Goal: Task Accomplishment & Management: Complete application form

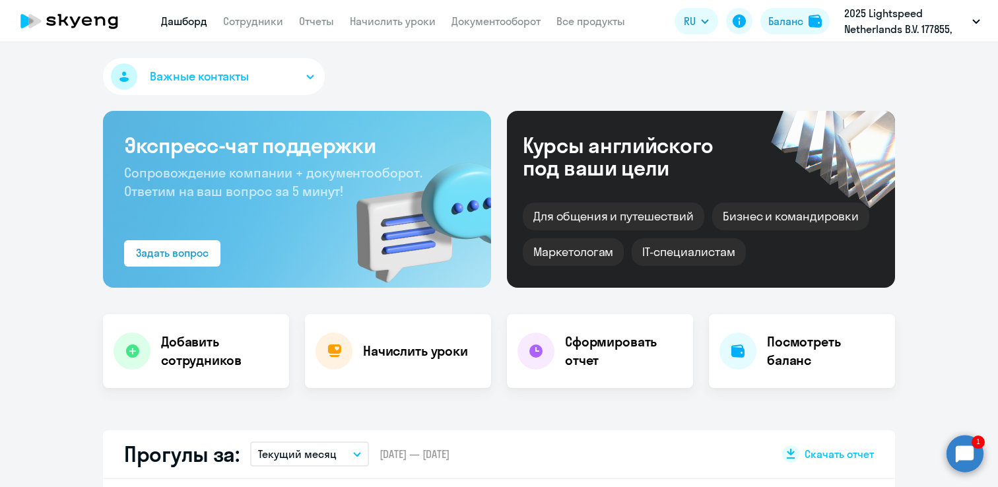
select select "30"
click at [257, 16] on link "Сотрудники" at bounding box center [253, 21] width 60 height 13
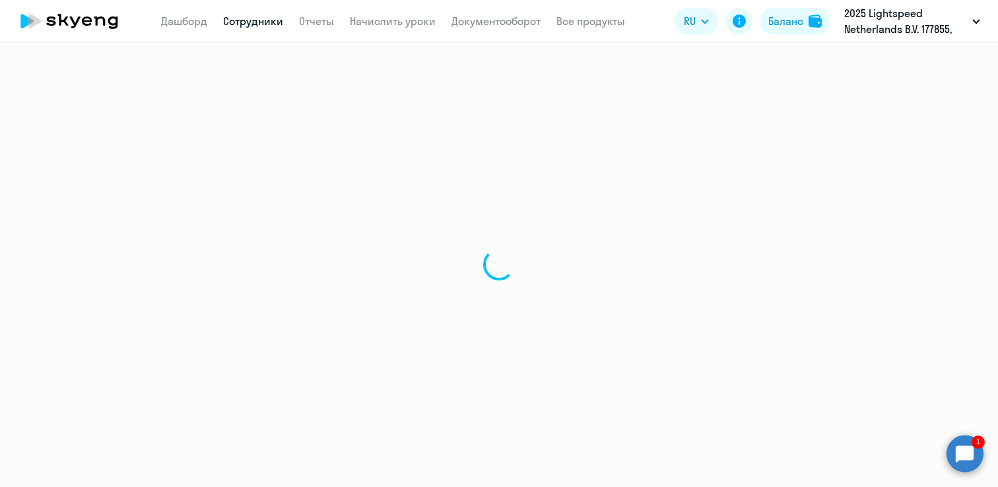
select select "30"
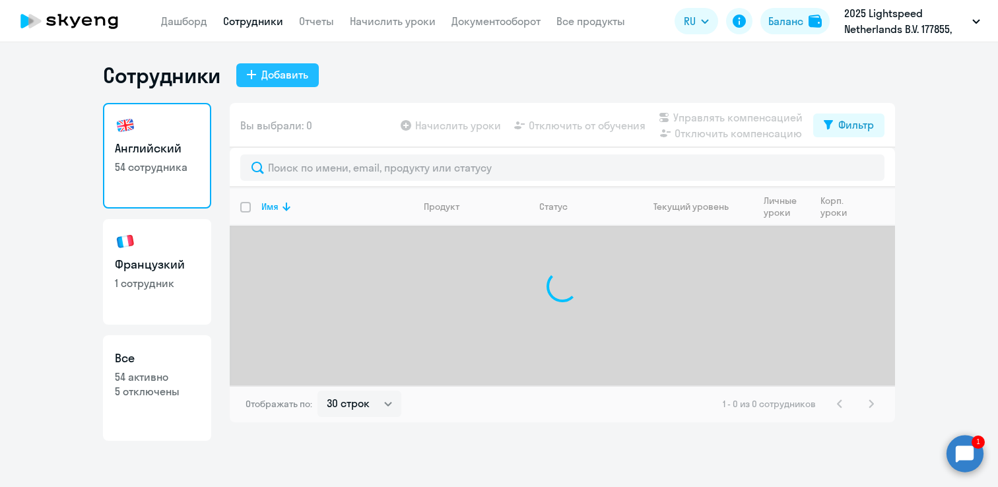
click at [286, 81] on div "Добавить" at bounding box center [284, 75] width 47 height 16
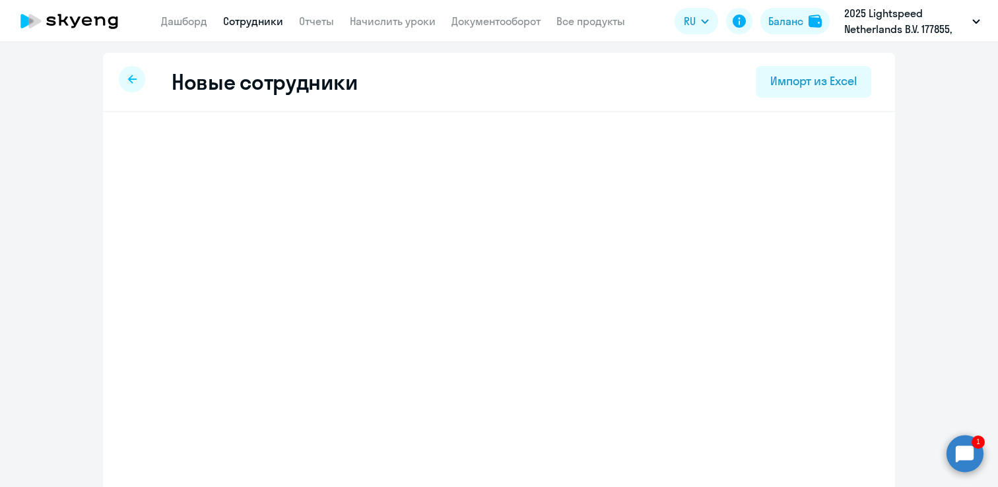
select select "english_adult_not_native_speaker"
select select "4"
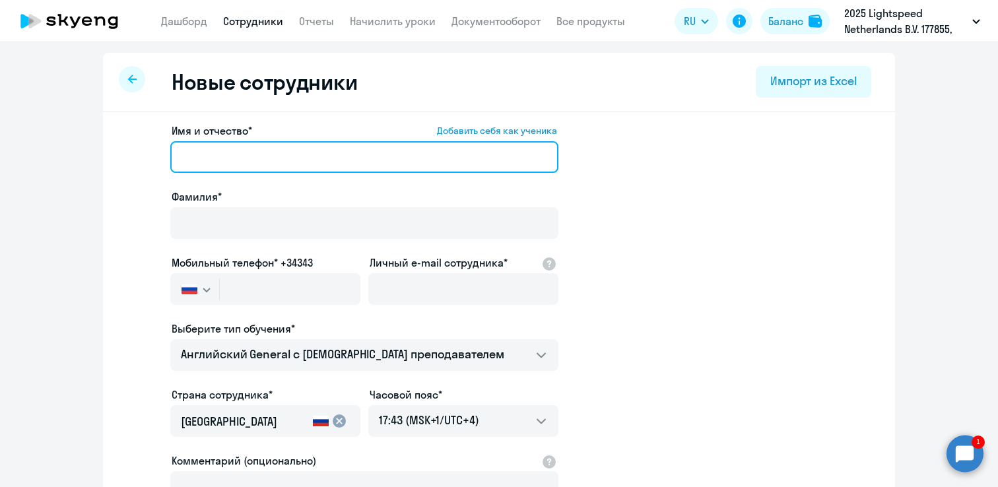
click at [292, 158] on input "Имя и отчество* Добавить себя как ученика" at bounding box center [364, 157] width 388 height 32
paste input "[PERSON_NAME]"
click at [261, 160] on input "[PERSON_NAME]" at bounding box center [364, 157] width 388 height 32
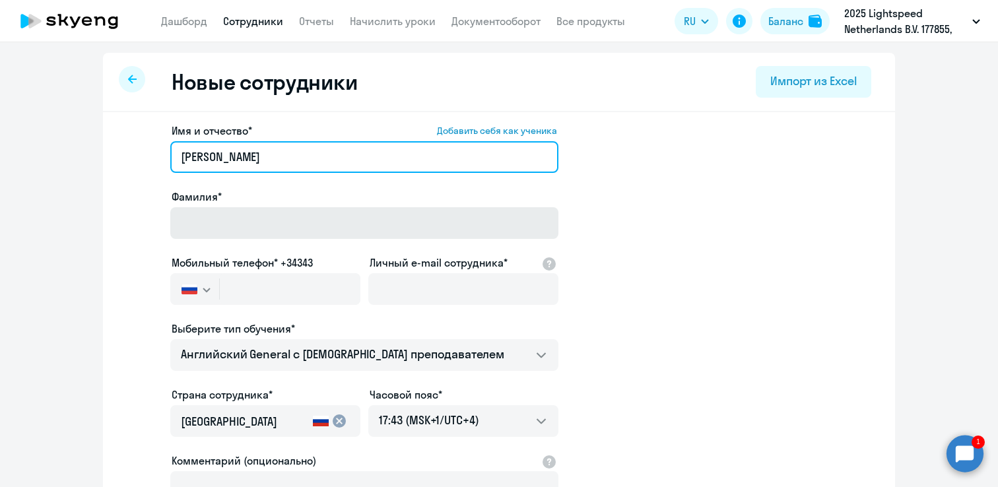
type input "[PERSON_NAME]"
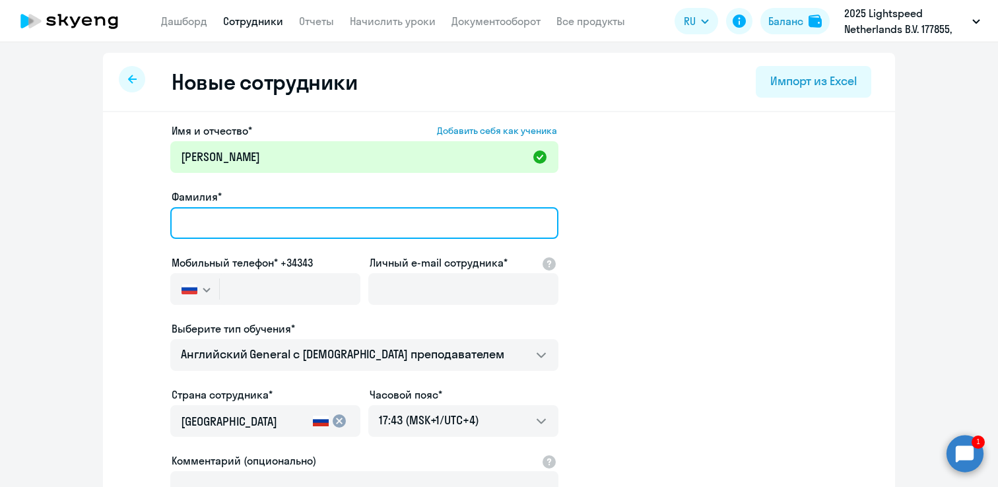
click at [224, 226] on input "Фамилия*" at bounding box center [364, 223] width 388 height 32
paste input "[PERSON_NAME]"
type input "[PERSON_NAME]"
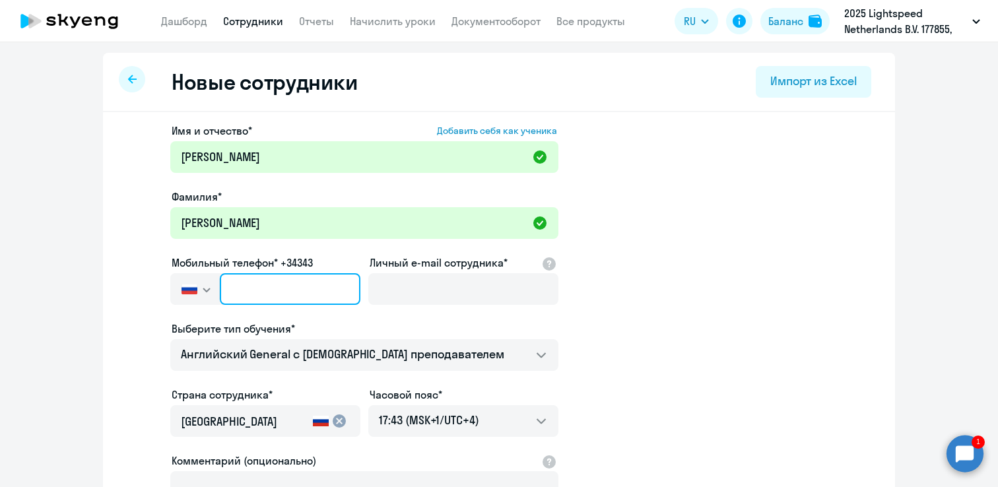
click at [355, 281] on input "text" at bounding box center [290, 289] width 141 height 32
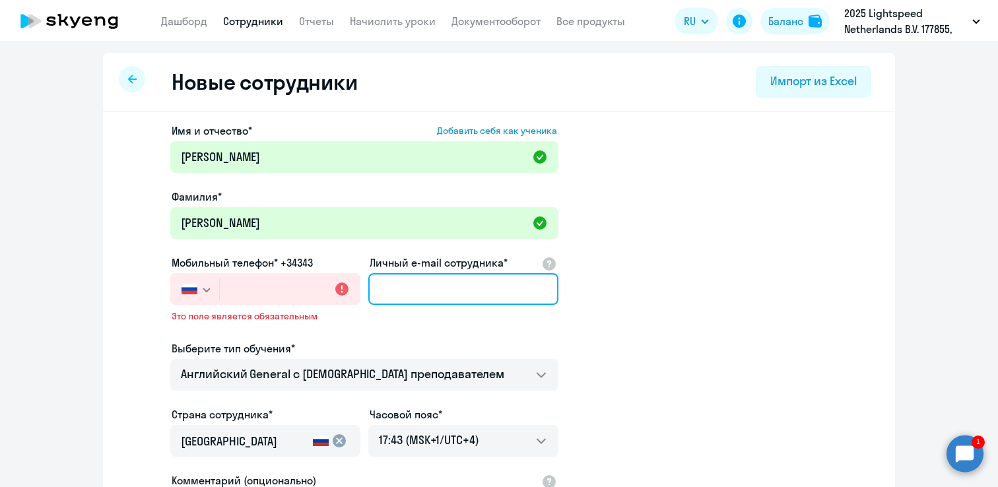
click at [395, 292] on input "Личный e-mail сотрудника*" at bounding box center [463, 289] width 190 height 32
paste input "[PERSON_NAME][EMAIL_ADDRESS][DOMAIN_NAME]"
type input "[PERSON_NAME][EMAIL_ADDRESS][DOMAIN_NAME]"
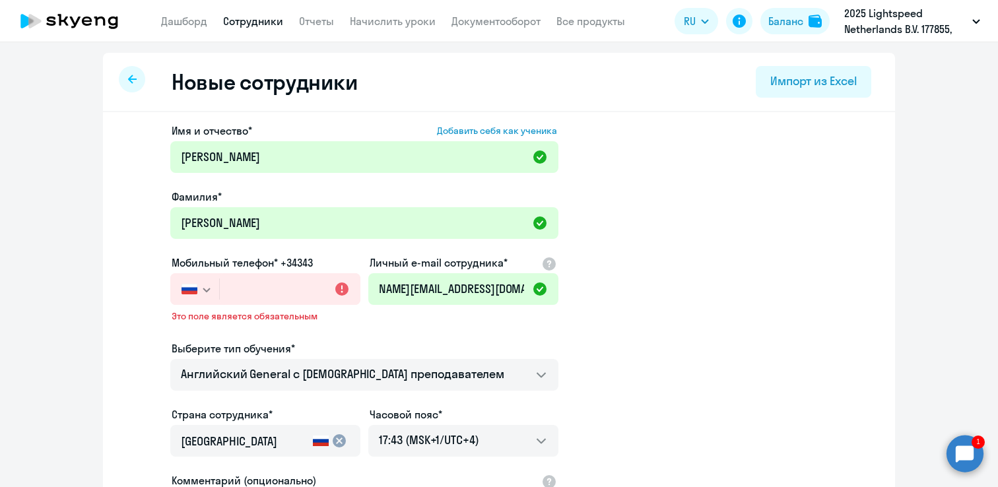
scroll to position [0, 0]
click at [259, 284] on input "text" at bounding box center [290, 289] width 141 height 32
paste input "+995 (591) 935-727"
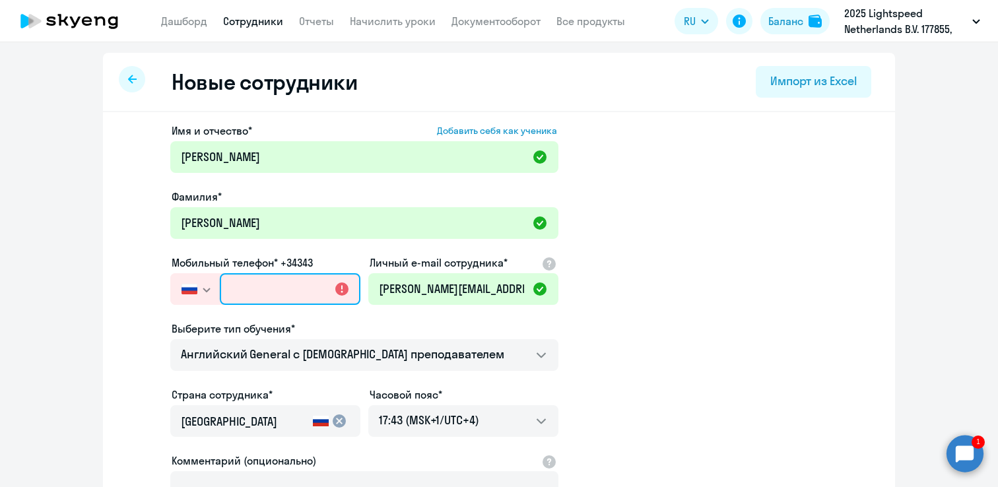
type input "+995 (591) 935-727"
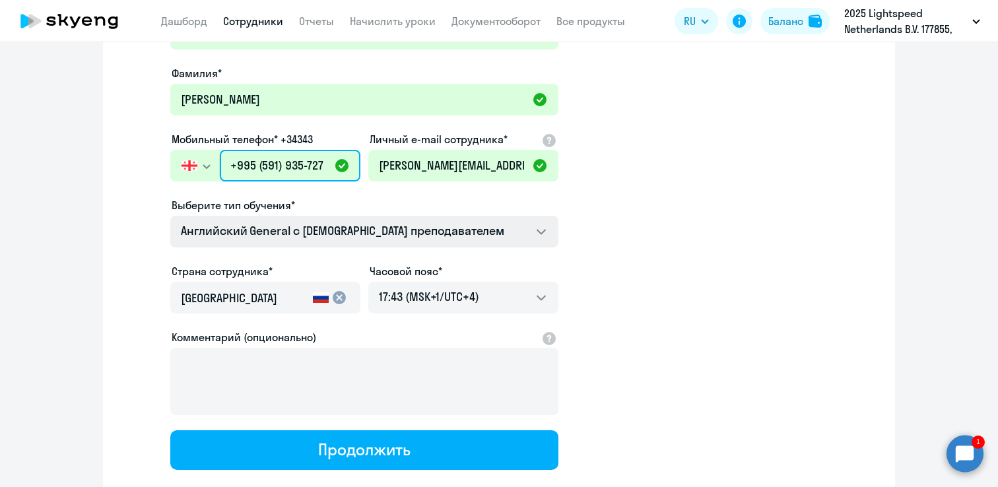
scroll to position [205, 0]
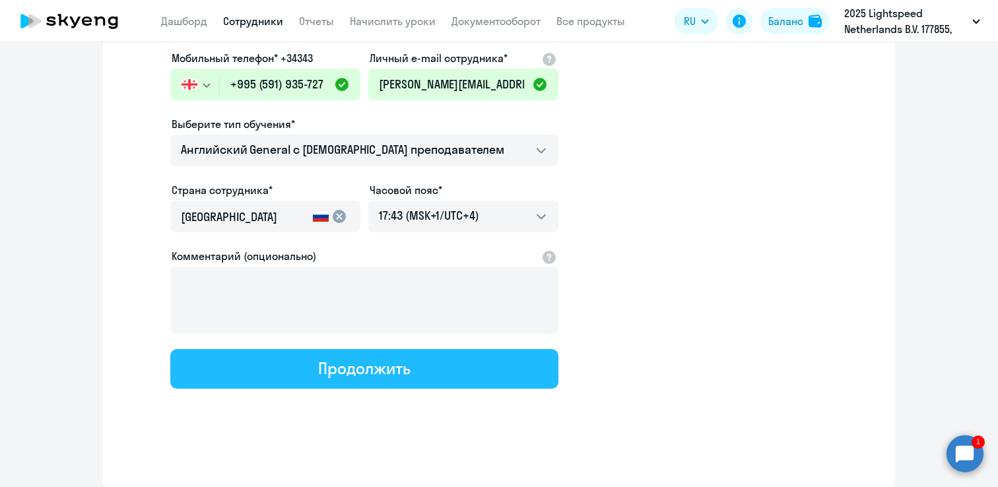
click at [360, 374] on div "Продолжить" at bounding box center [364, 368] width 92 height 21
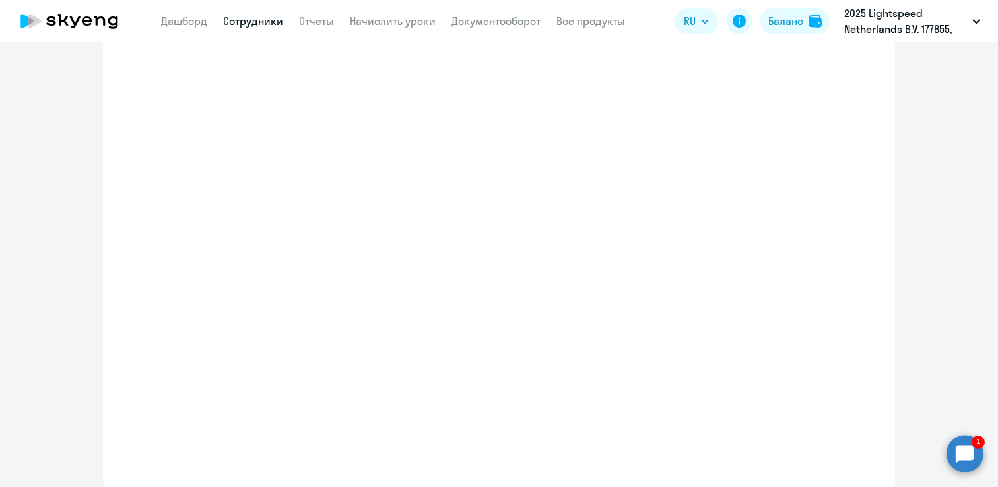
scroll to position [280, 0]
select select "english_adult_not_native_speaker"
select select "4"
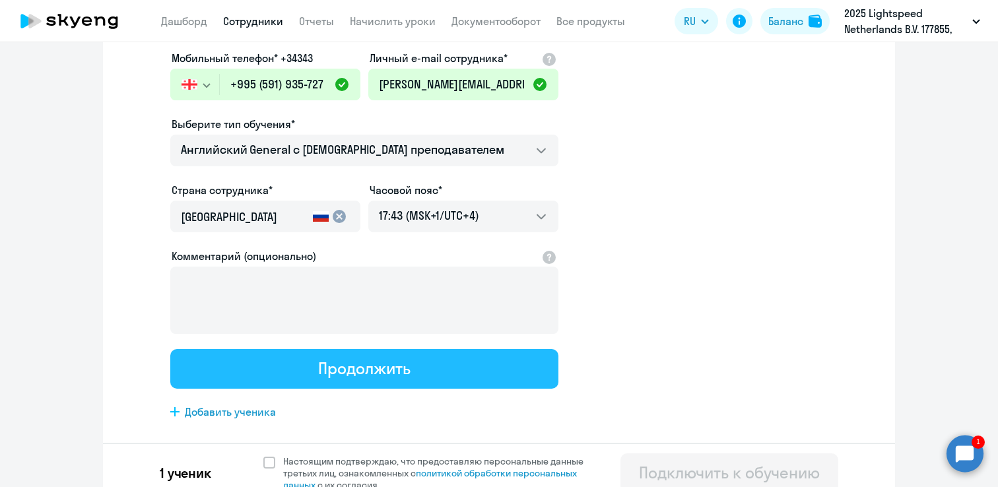
scroll to position [0, 0]
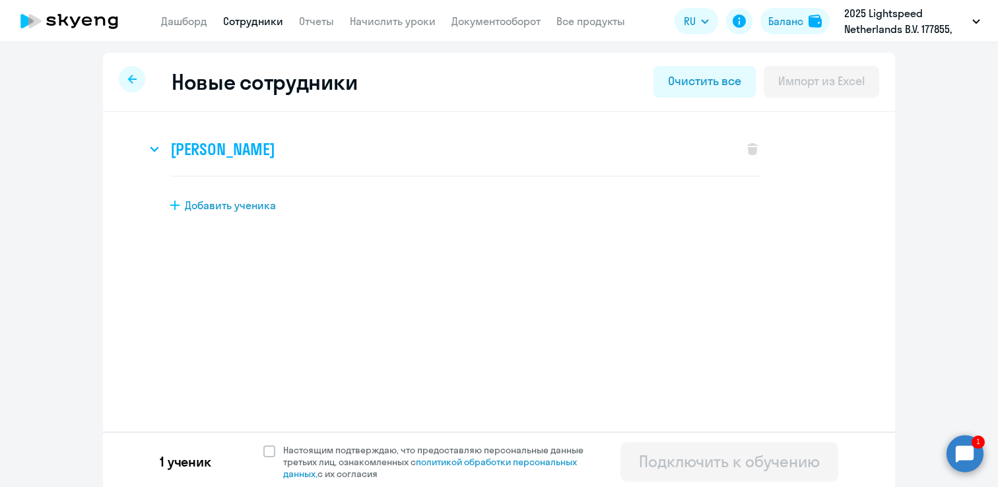
click at [156, 146] on icon at bounding box center [154, 148] width 9 height 5
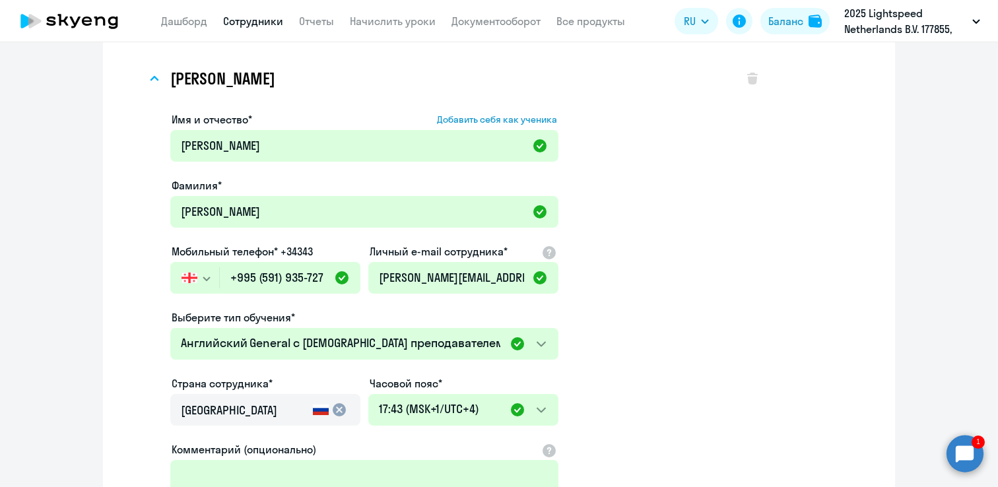
scroll to position [306, 0]
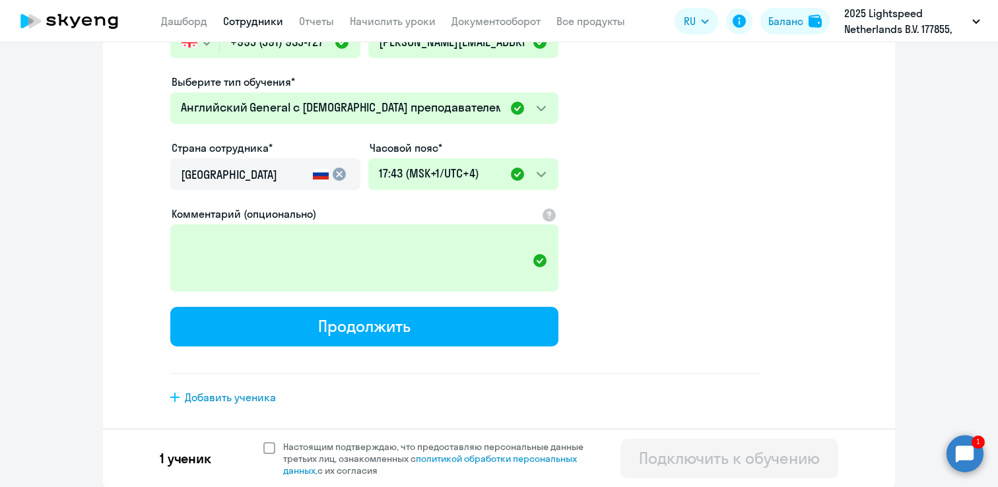
click at [267, 445] on span at bounding box center [269, 448] width 12 height 12
click at [263, 441] on input "Настоящим подтверждаю, что предоставляю персональные данные третьих лиц, ознако…" at bounding box center [263, 440] width 1 height 1
checkbox input "true"
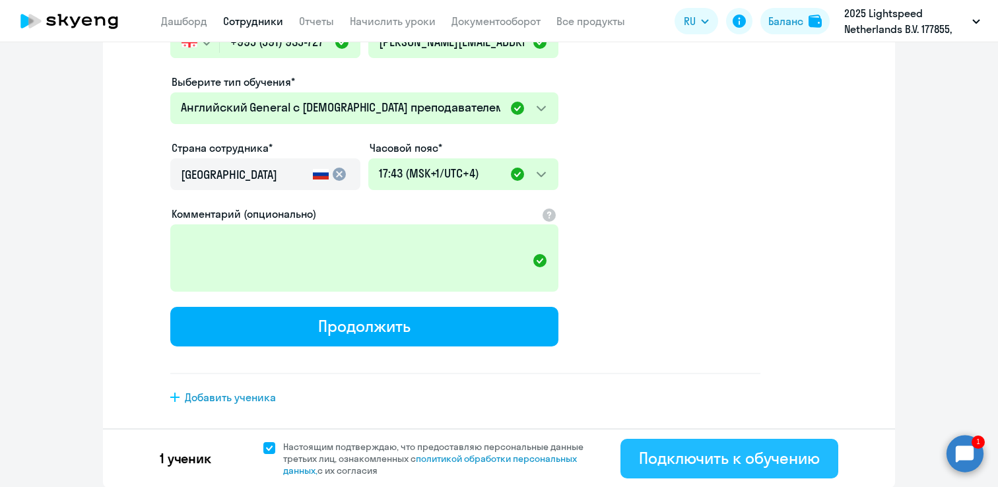
click at [699, 456] on div "Подключить к обучению" at bounding box center [729, 457] width 181 height 21
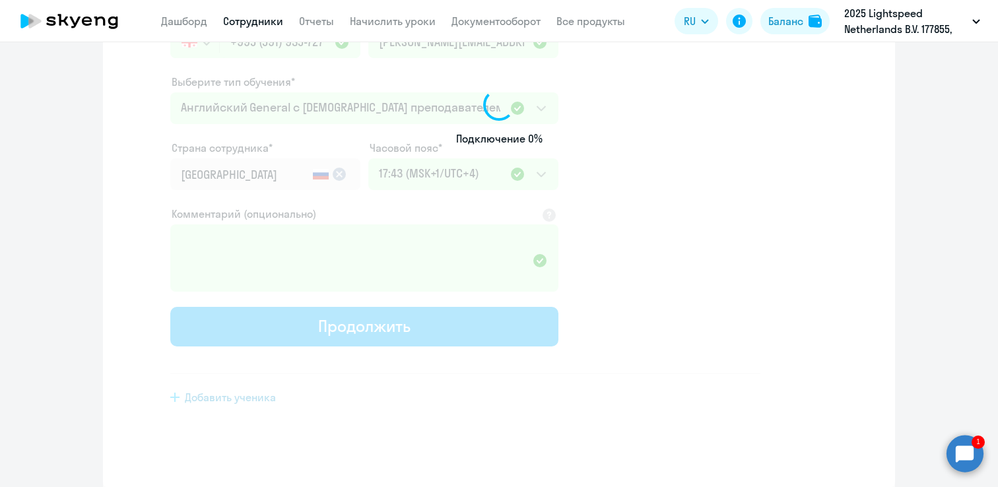
scroll to position [205, 0]
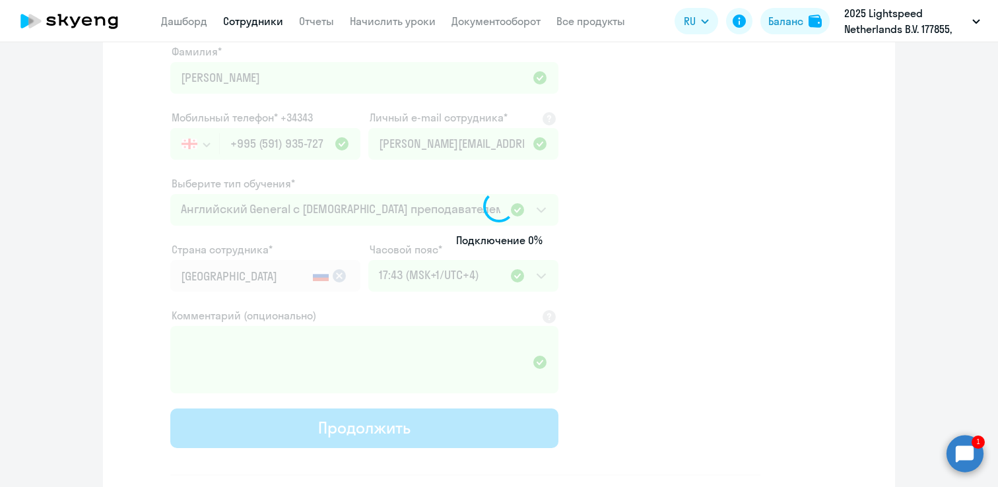
select select "english_adult_not_native_speaker"
select select "4"
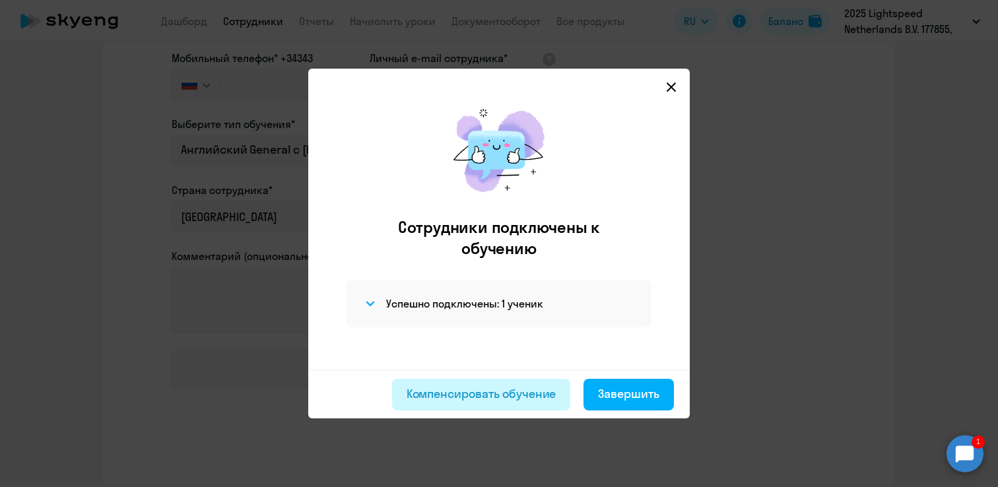
click at [530, 384] on button "Компенсировать обучение" at bounding box center [481, 395] width 179 height 32
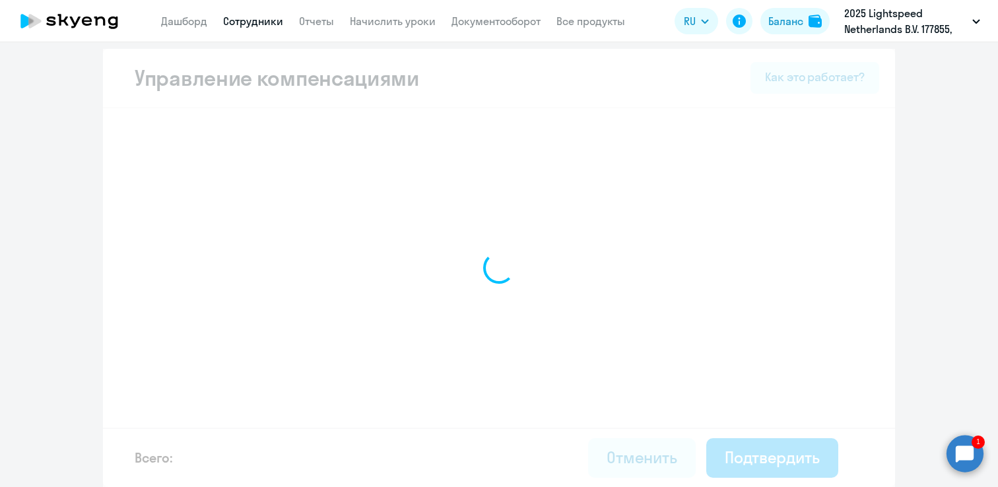
scroll to position [5, 0]
select select "MONTHLY"
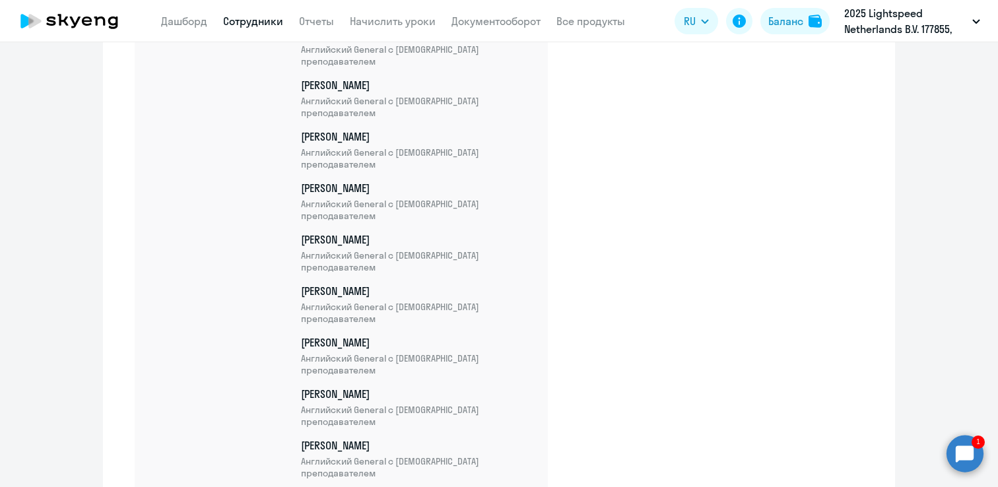
scroll to position [3047, 0]
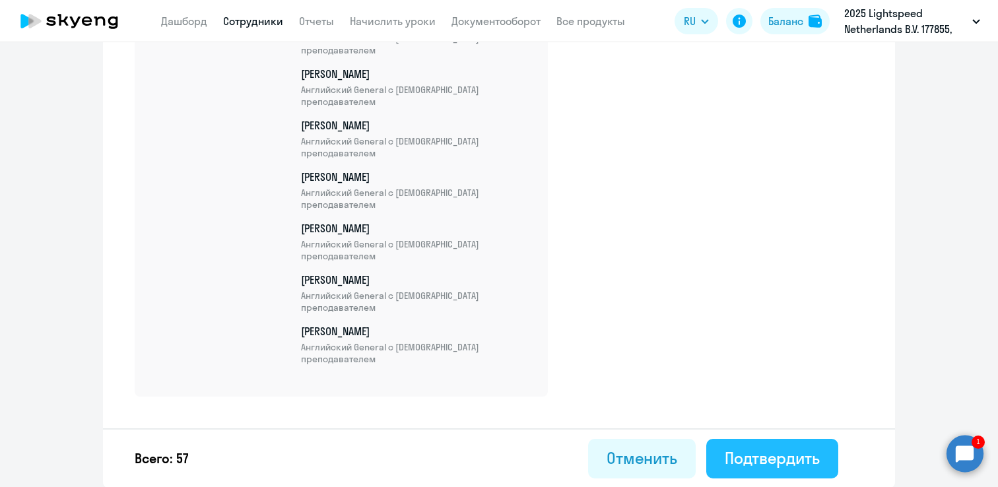
click at [785, 459] on div "Подтвердить" at bounding box center [772, 457] width 95 height 21
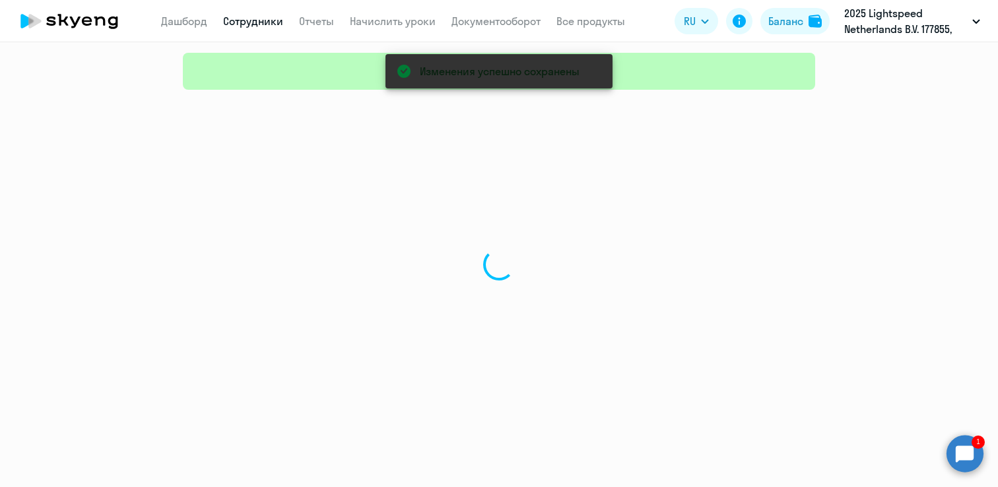
select select "30"
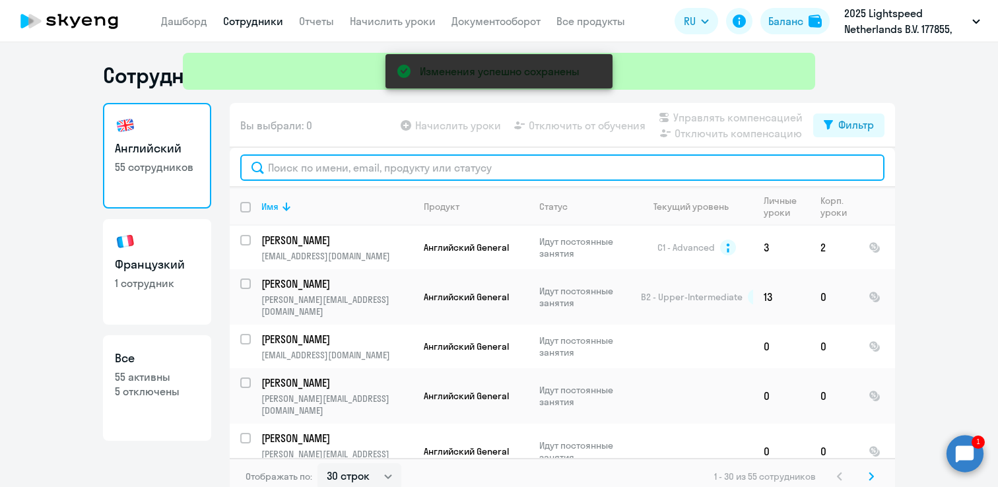
click at [321, 168] on input "text" at bounding box center [562, 167] width 644 height 26
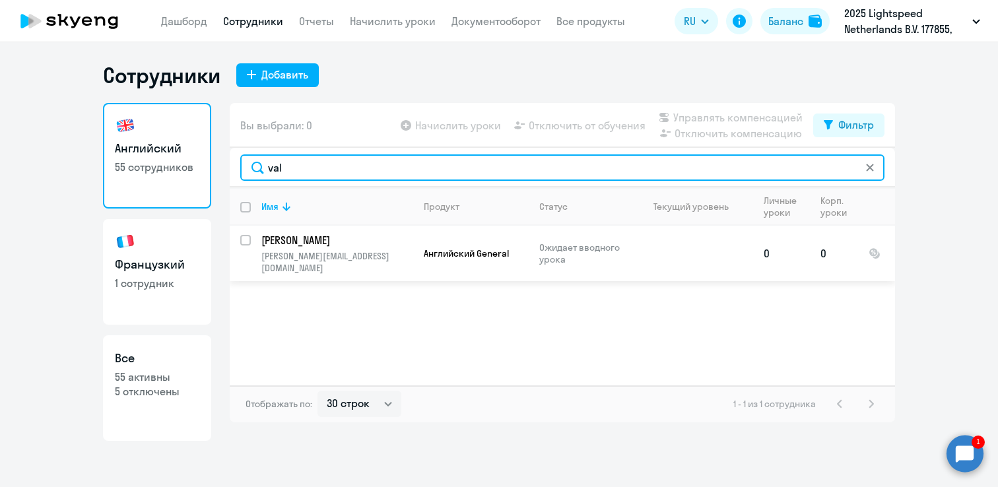
type input "val"
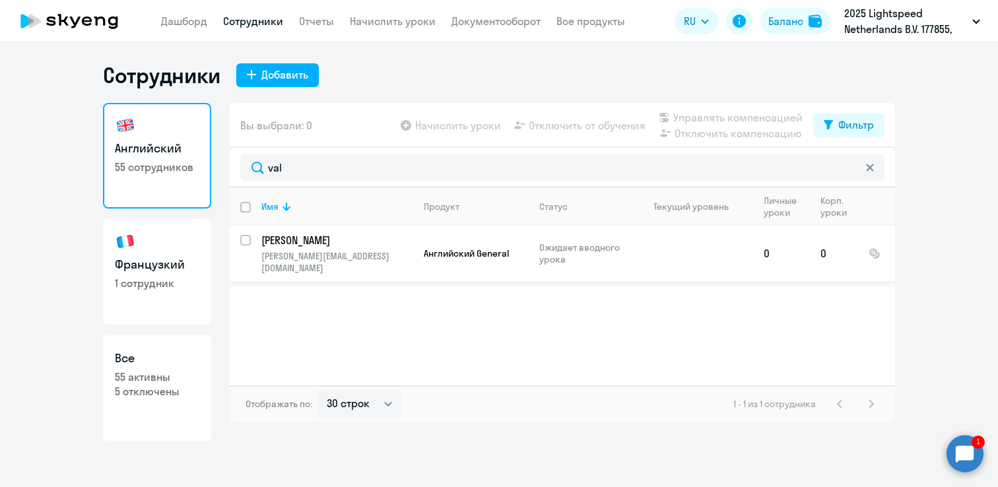
click at [249, 238] on input "select row 42749557" at bounding box center [253, 248] width 26 height 26
checkbox input "true"
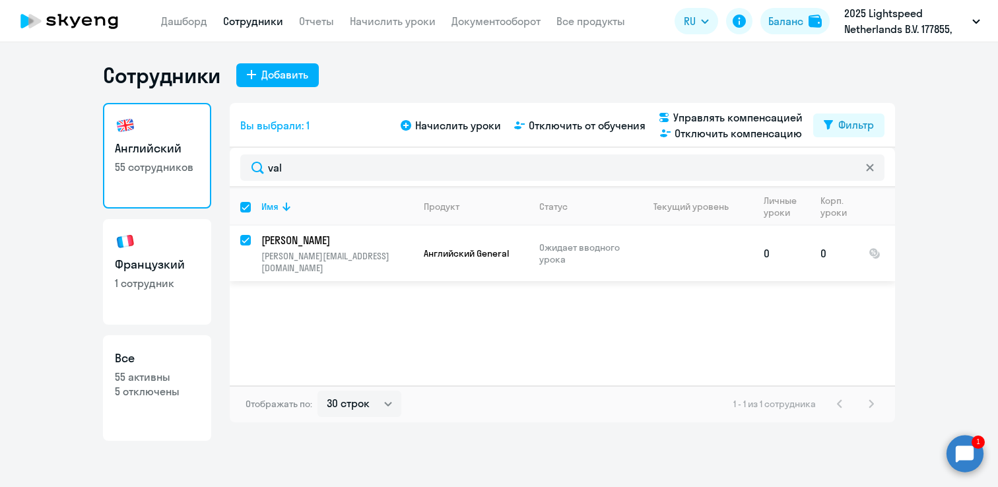
click at [327, 259] on p "[PERSON_NAME][EMAIL_ADDRESS][DOMAIN_NAME]" at bounding box center [336, 262] width 151 height 24
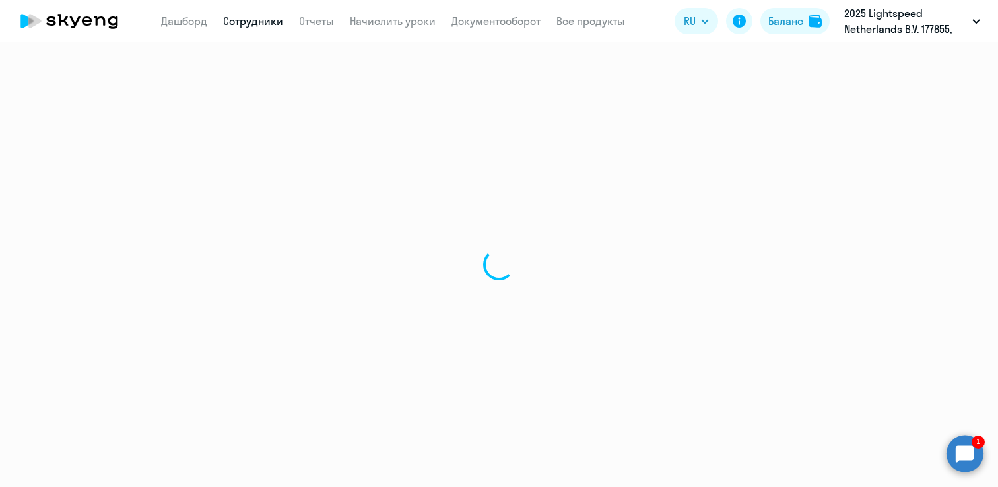
select select "english"
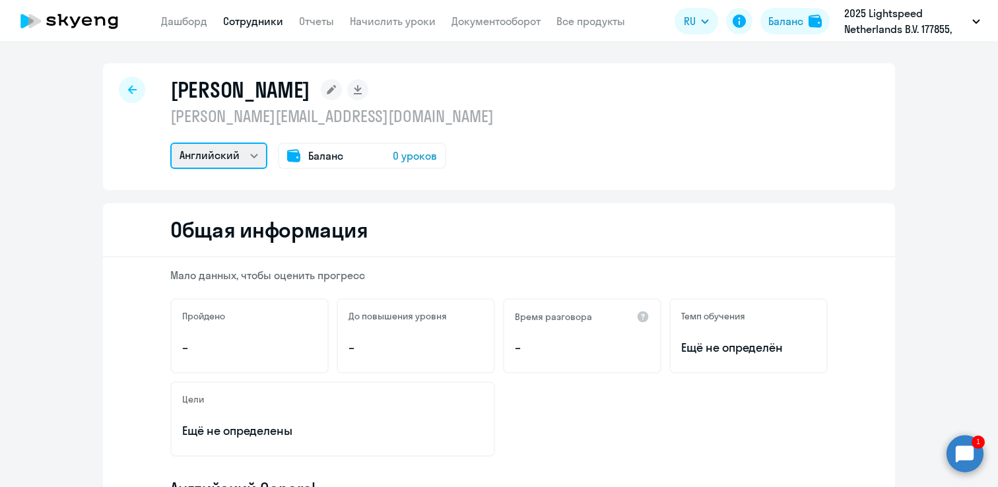
click at [238, 150] on select "Английский" at bounding box center [218, 156] width 97 height 26
click at [170, 143] on select "Английский" at bounding box center [218, 156] width 97 height 26
click at [265, 85] on h1 "[PERSON_NAME]" at bounding box center [240, 90] width 140 height 26
click at [133, 87] on icon at bounding box center [132, 89] width 9 height 9
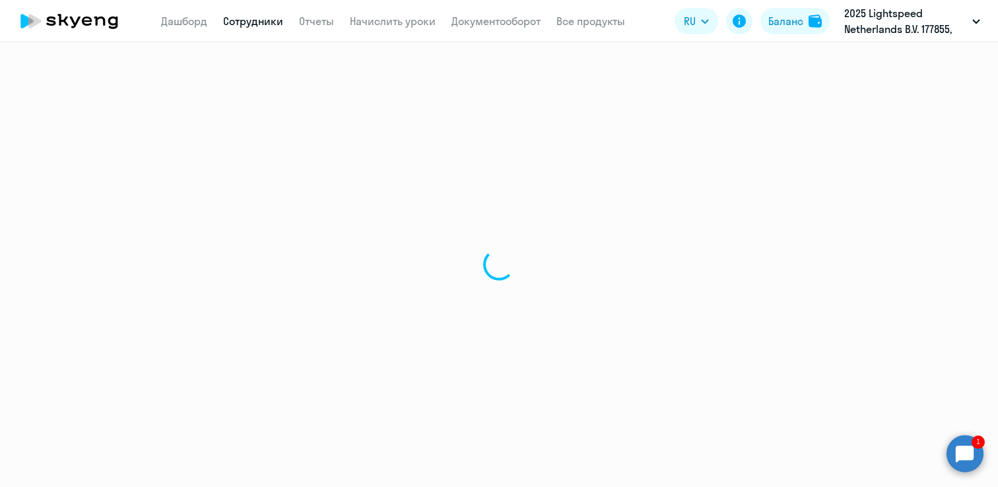
select select "30"
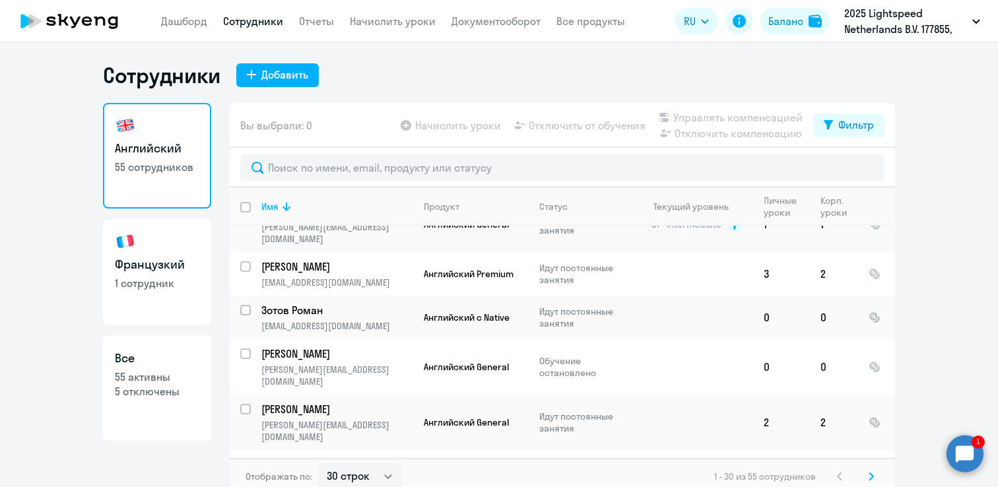
scroll to position [1096, 0]
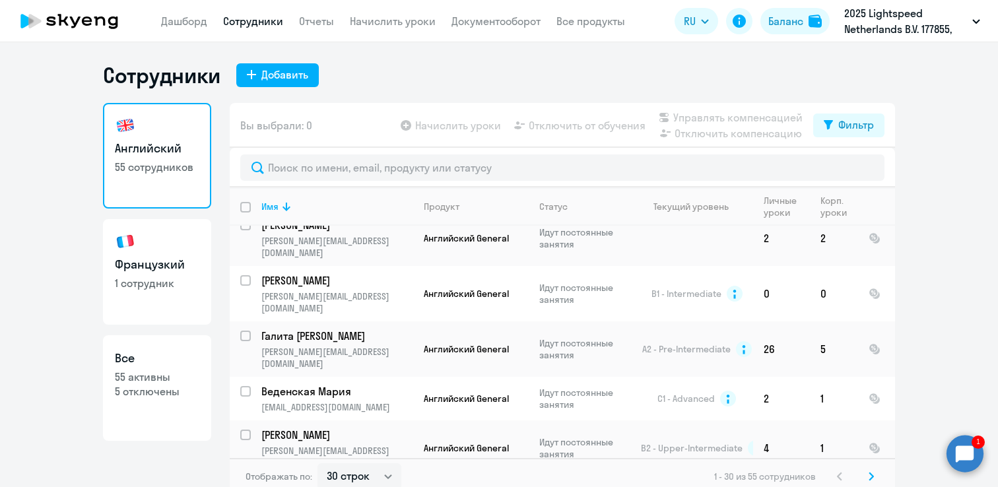
checkbox input "true"
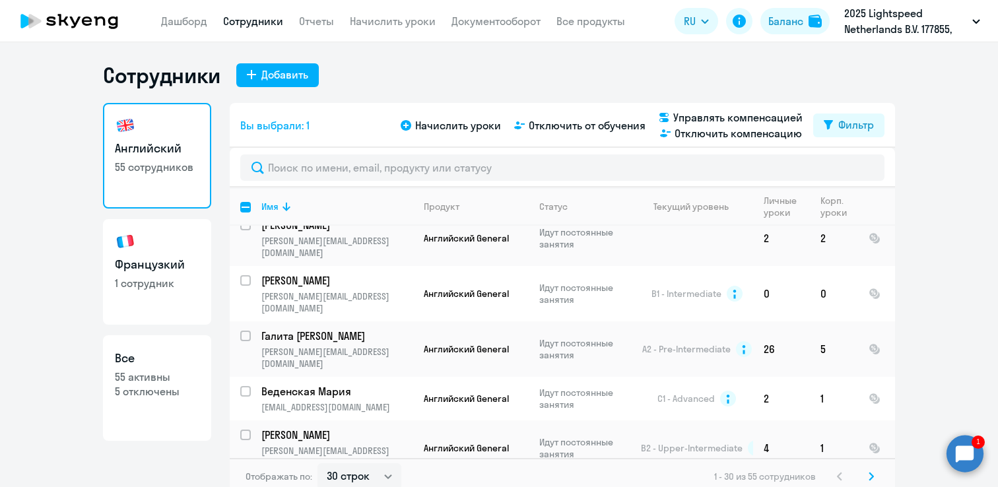
scroll to position [8, 0]
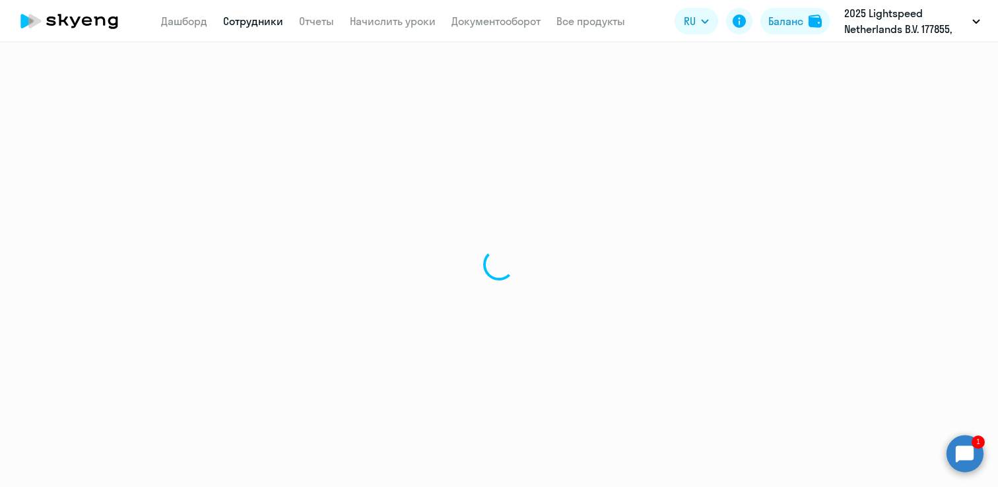
select select "english"
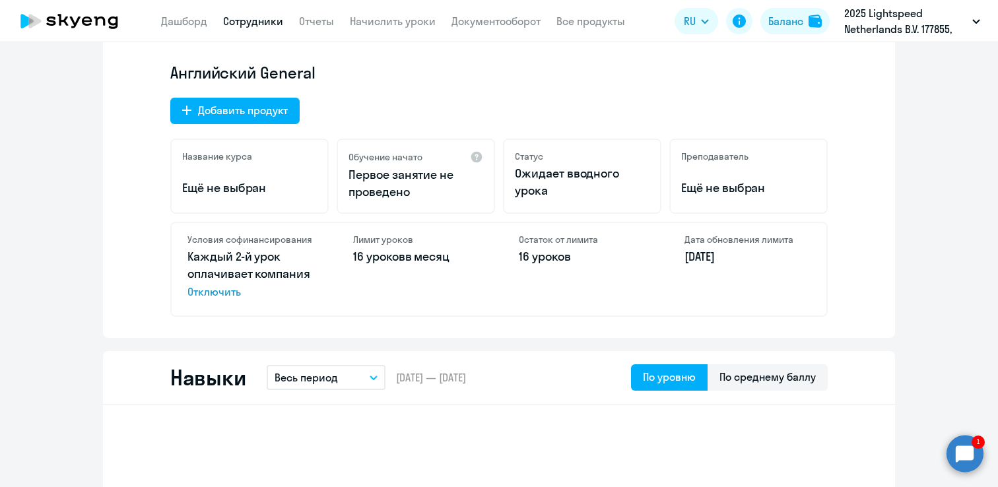
scroll to position [406, 0]
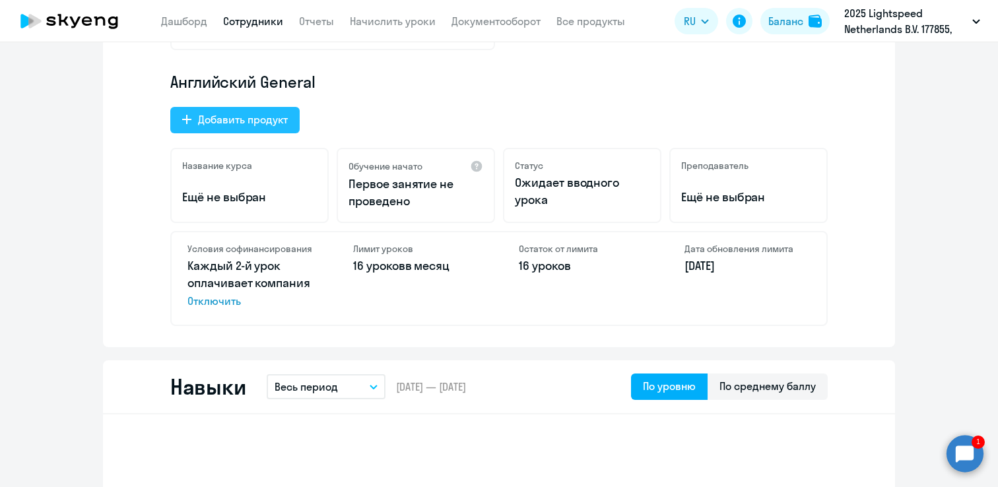
click at [255, 116] on div "Добавить продукт" at bounding box center [243, 120] width 90 height 16
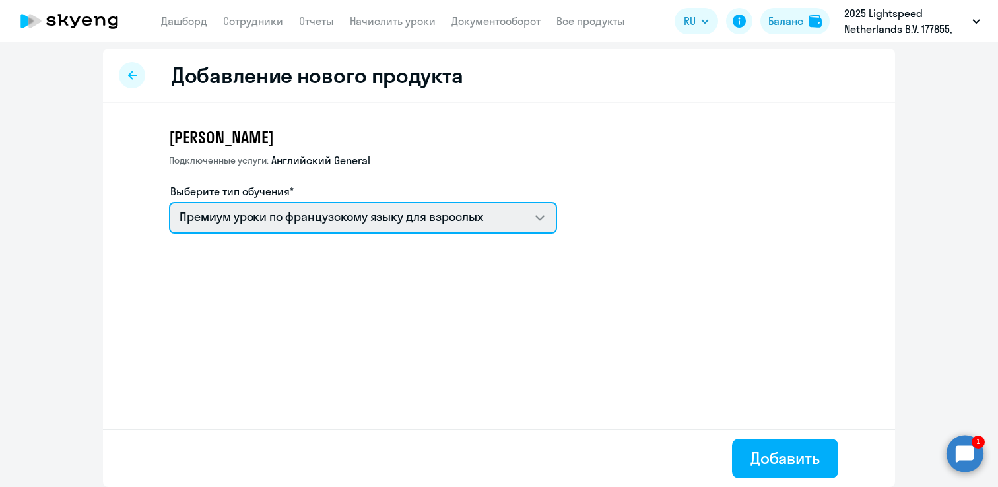
click at [292, 222] on select "Премиум уроки по французскому языку для взрослых Премиум английский с русскогов…" at bounding box center [363, 218] width 388 height 32
select select "english_adult_not_native_speaker_premium"
click at [169, 202] on select "Премиум уроки по французскому языку для взрослых Премиум английский с русскогов…" at bounding box center [363, 218] width 388 height 32
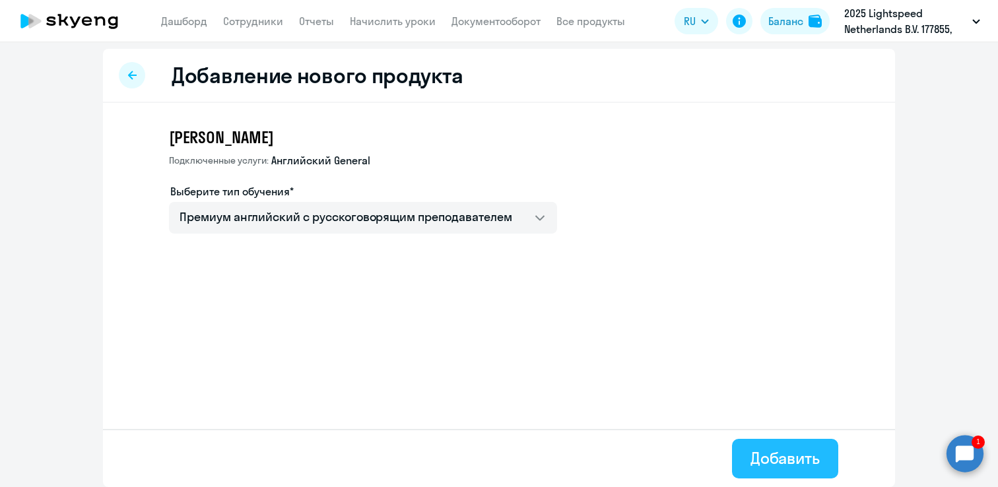
click at [763, 459] on div "Добавить" at bounding box center [784, 457] width 69 height 21
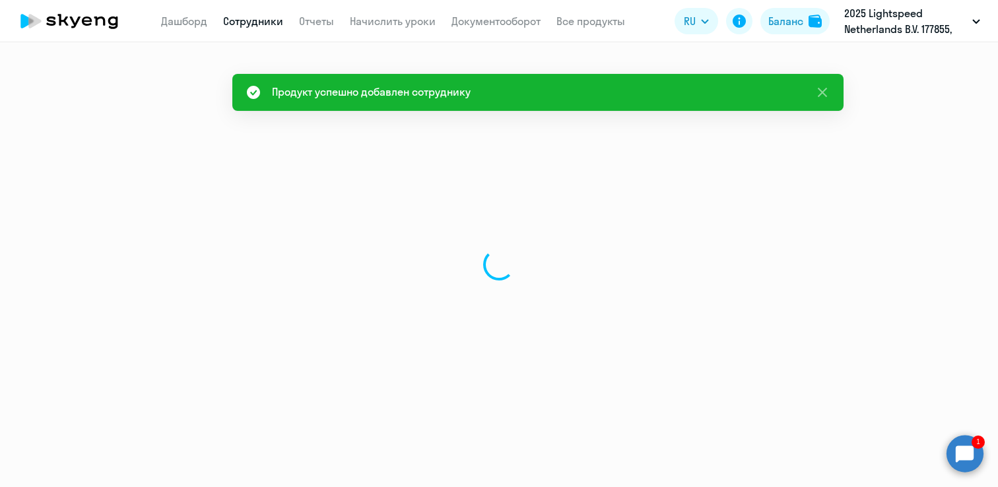
select select "english"
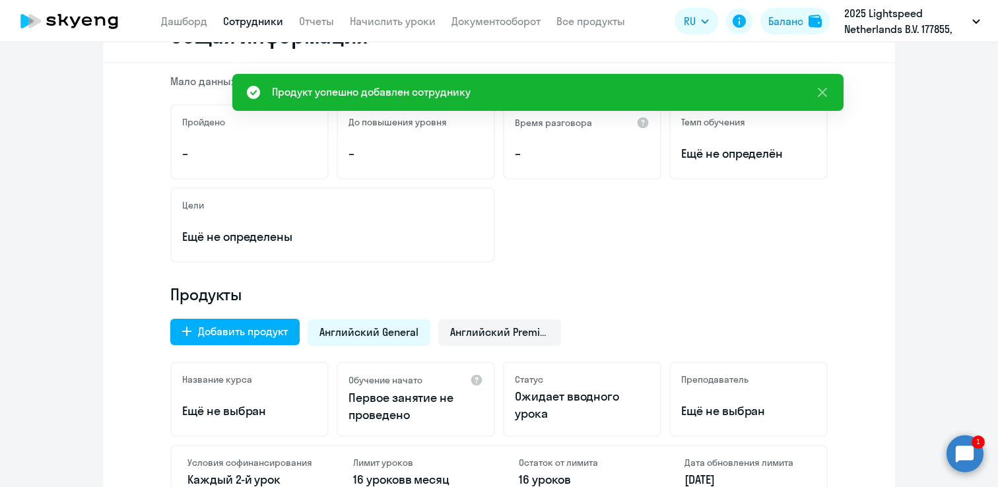
scroll to position [219, 0]
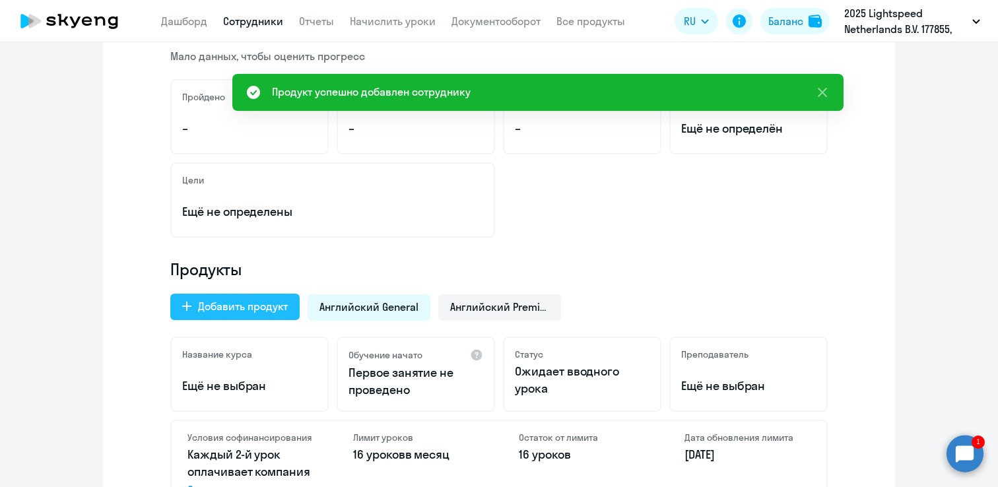
click at [234, 307] on div "Добавить продукт" at bounding box center [243, 306] width 90 height 16
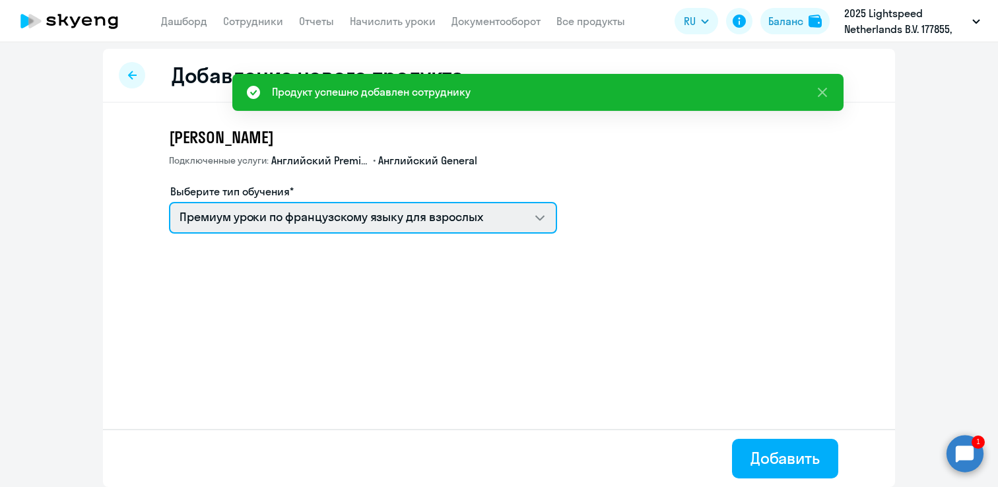
click at [255, 223] on select "Премиум уроки по французскому языку для взрослых Английский General с [DEMOGRAP…" at bounding box center [363, 218] width 388 height 32
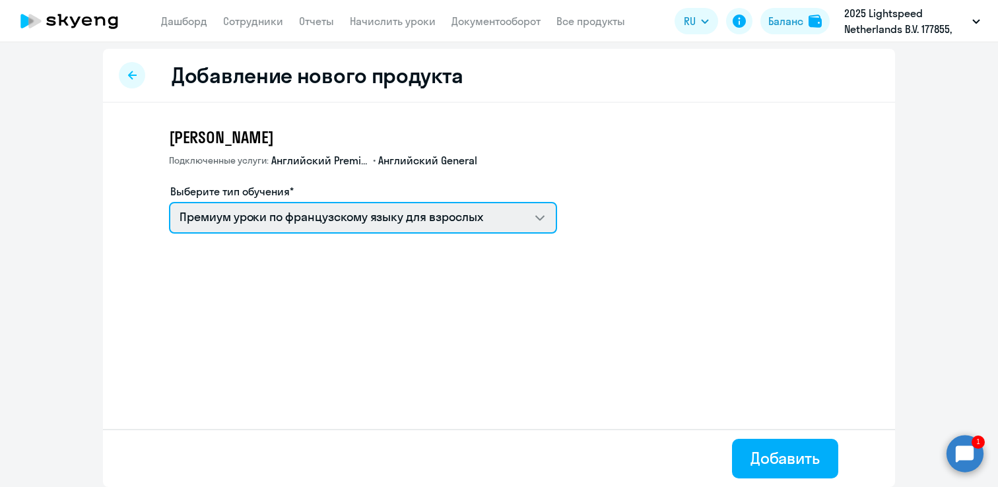
select select "english_adult_native_speaker"
click at [169, 202] on select "Премиум уроки по французскому языку для взрослых Английский General с [DEMOGRAP…" at bounding box center [363, 218] width 388 height 32
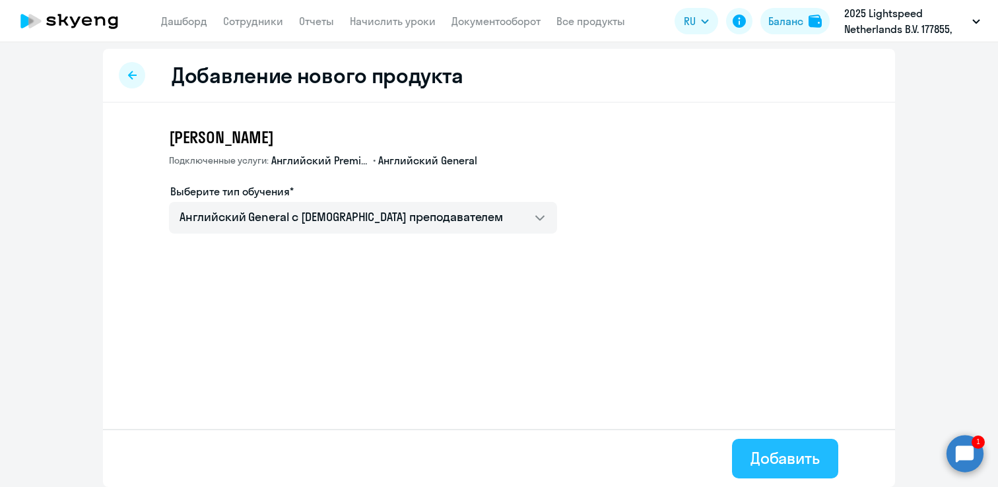
click at [785, 463] on div "Добавить" at bounding box center [784, 457] width 69 height 21
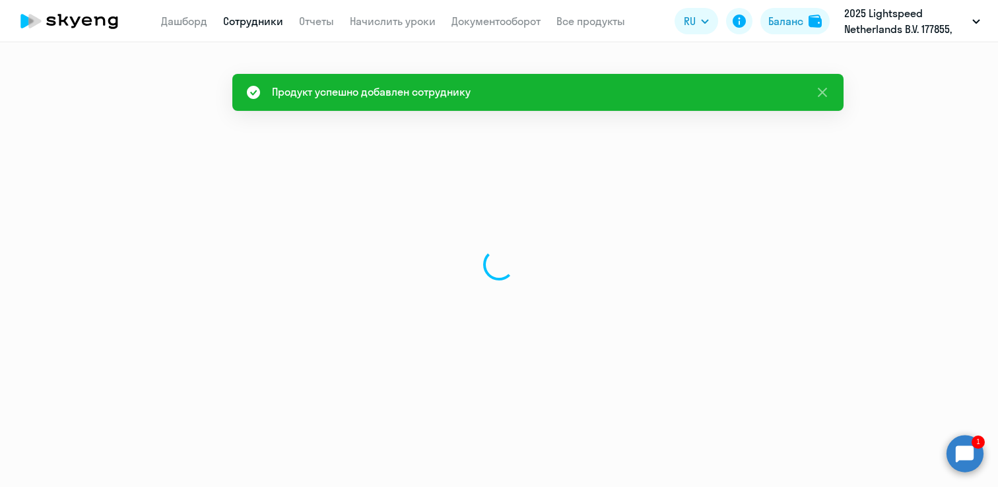
select select "english"
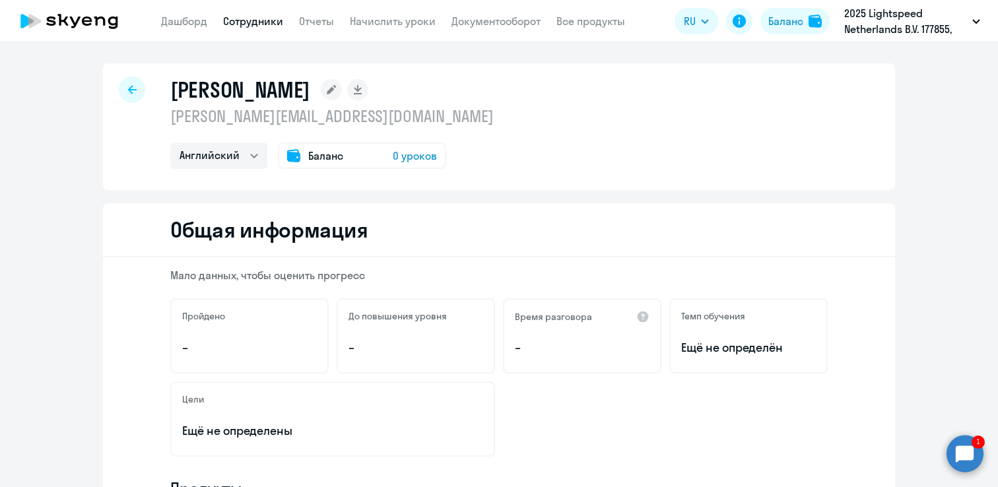
click at [81, 24] on icon at bounding box center [69, 21] width 116 height 33
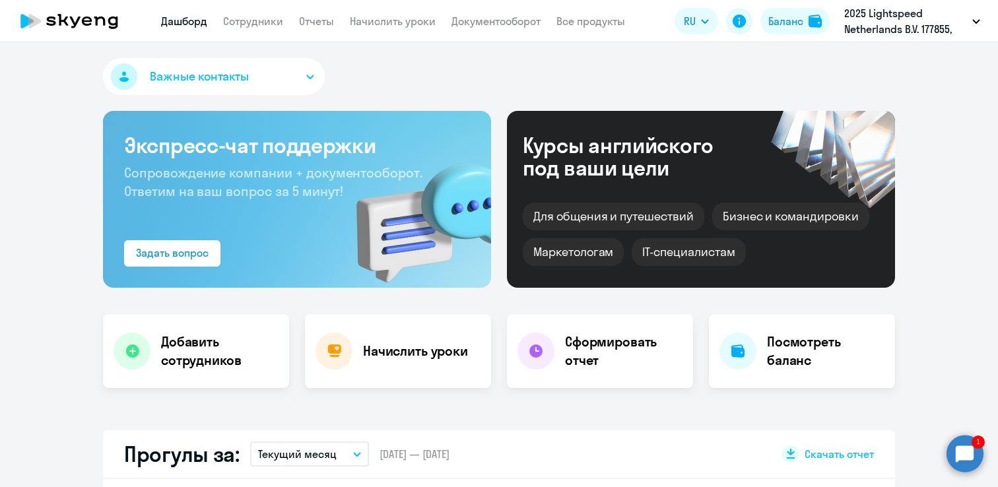
select select "30"
